Goal: Information Seeking & Learning: Understand process/instructions

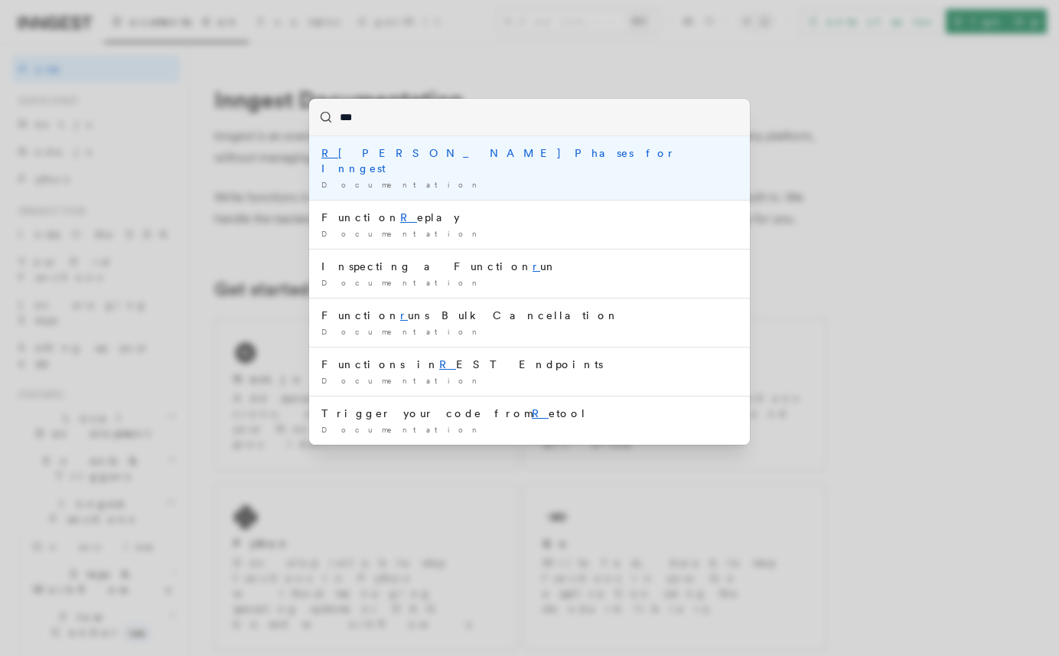
type input "****"
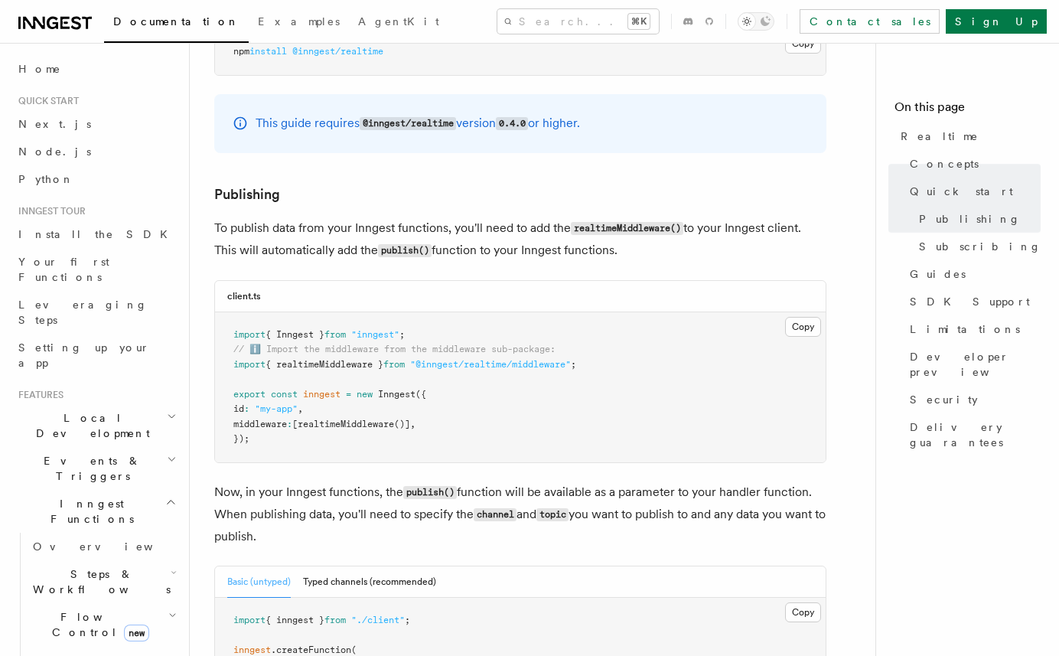
scroll to position [1131, 0]
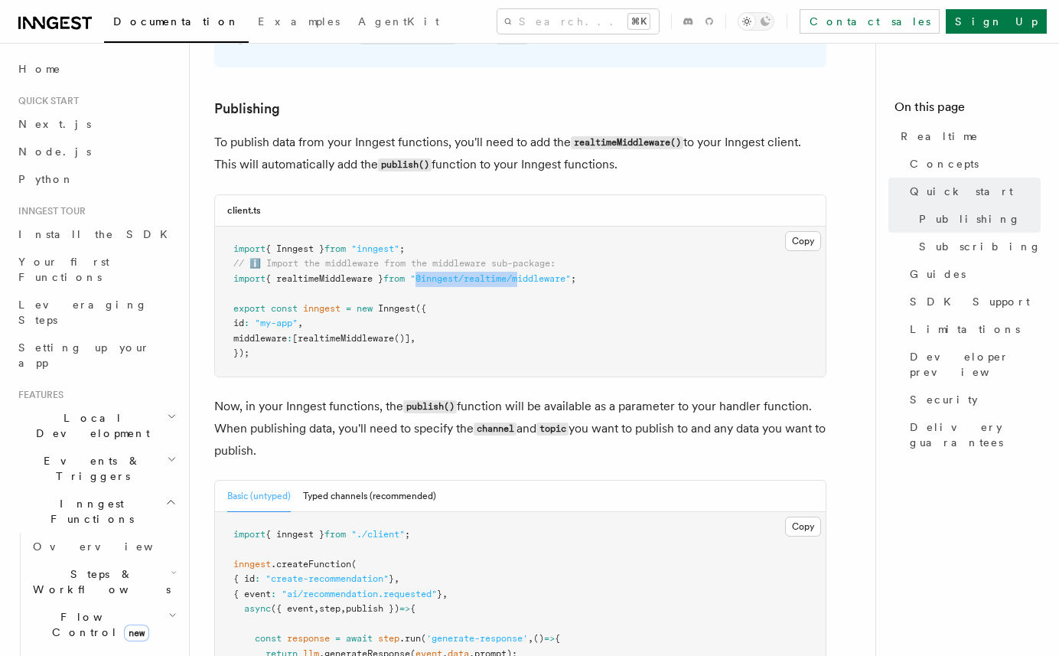
drag, startPoint x: 430, startPoint y: 263, endPoint x: 537, endPoint y: 264, distance: 107.1
click at [538, 273] on span ""@inngest/realtime/middleware"" at bounding box center [490, 278] width 161 height 11
click at [552, 273] on span ""@inngest/realtime/middleware"" at bounding box center [490, 278] width 161 height 11
drag, startPoint x: 432, startPoint y: 264, endPoint x: 585, endPoint y: 259, distance: 153.1
click at [571, 273] on span ""@inngest/realtime/middleware"" at bounding box center [490, 278] width 161 height 11
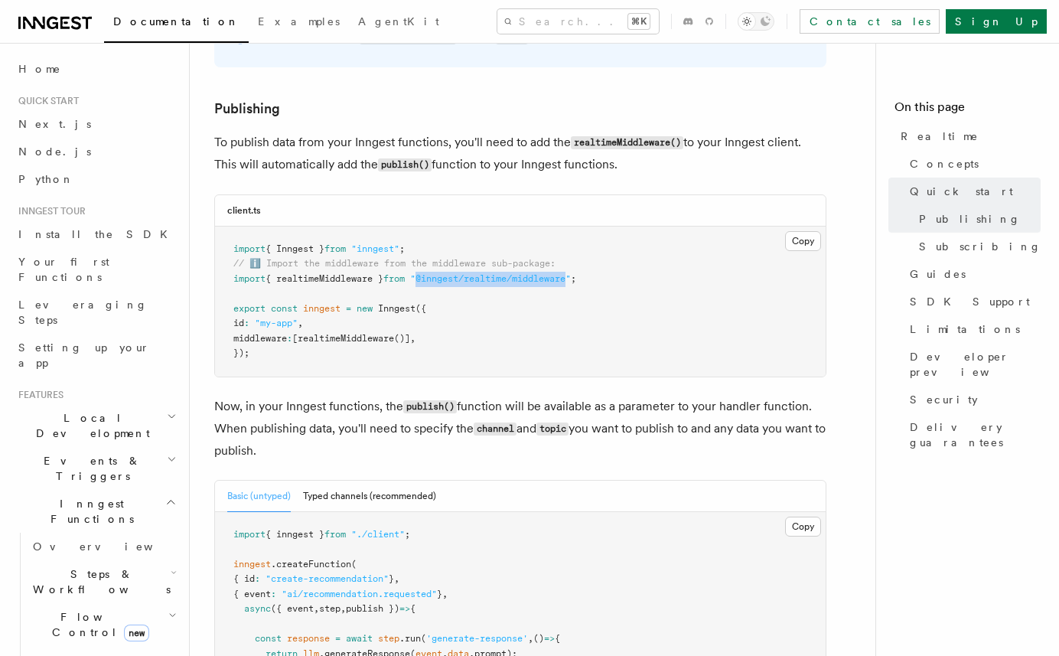
copy span "@inngest/realtime/middleware"
